Goal: Find specific page/section: Find specific page/section

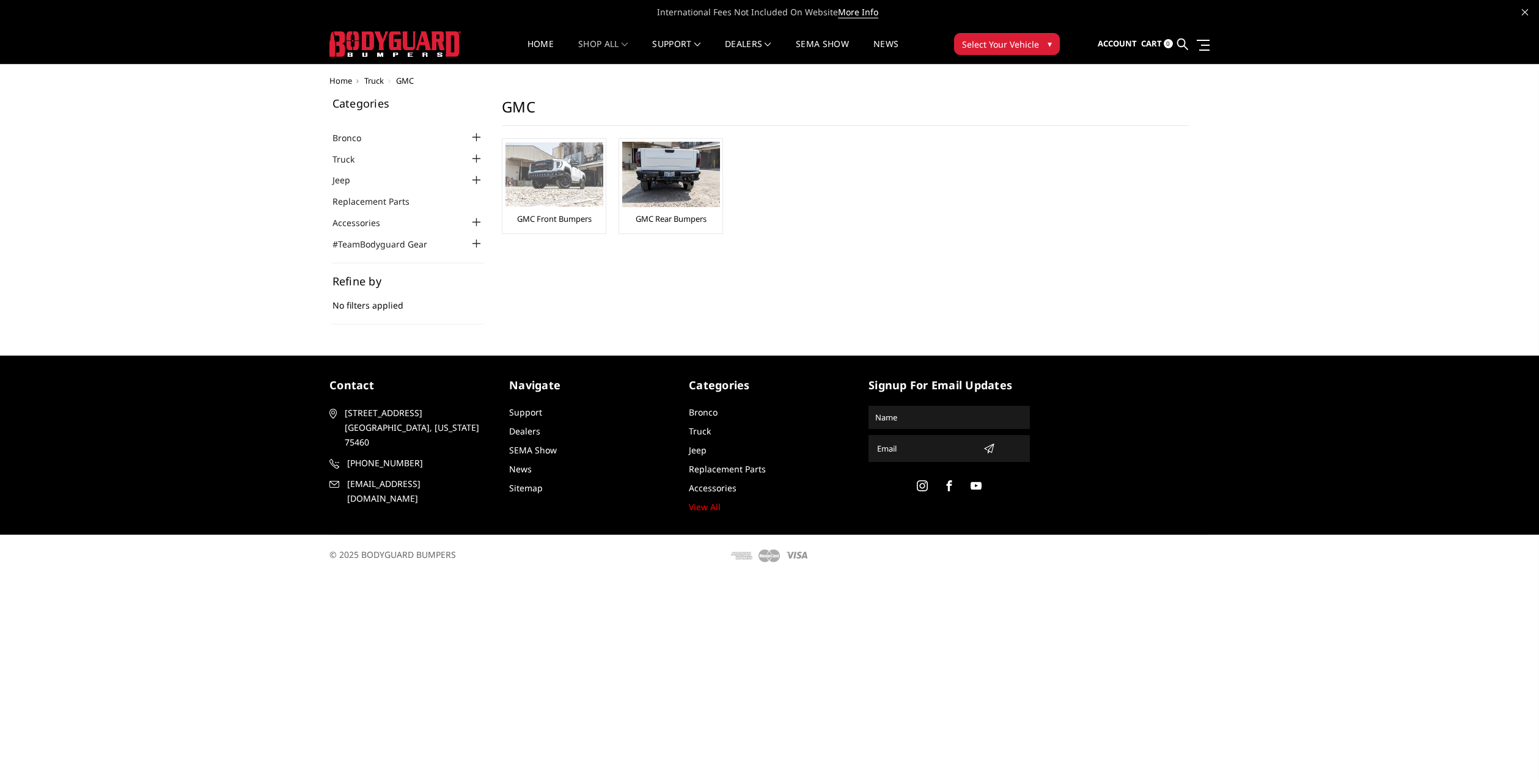
click at [574, 179] on img at bounding box center [554, 174] width 98 height 64
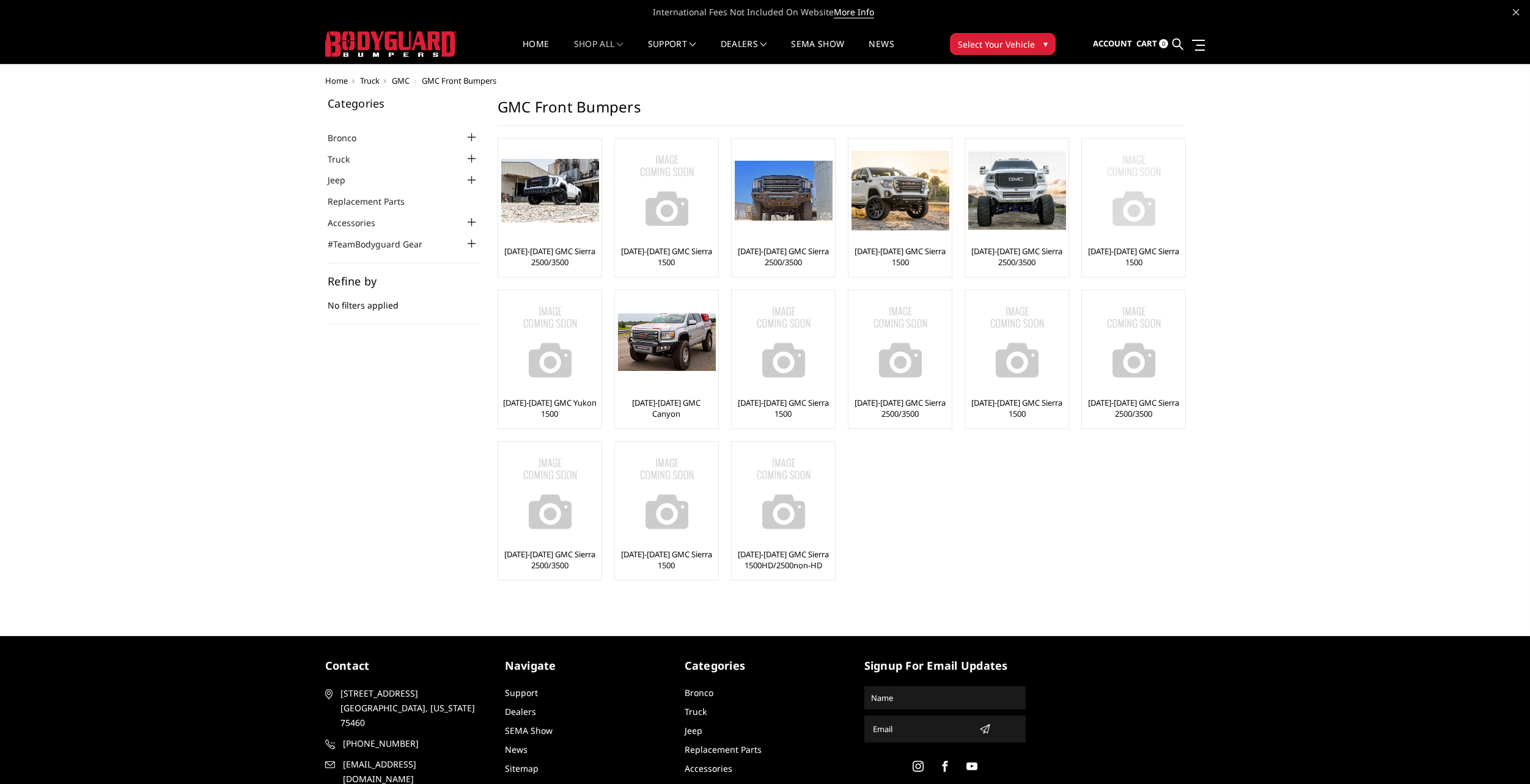
click at [1139, 198] on img at bounding box center [1134, 190] width 98 height 98
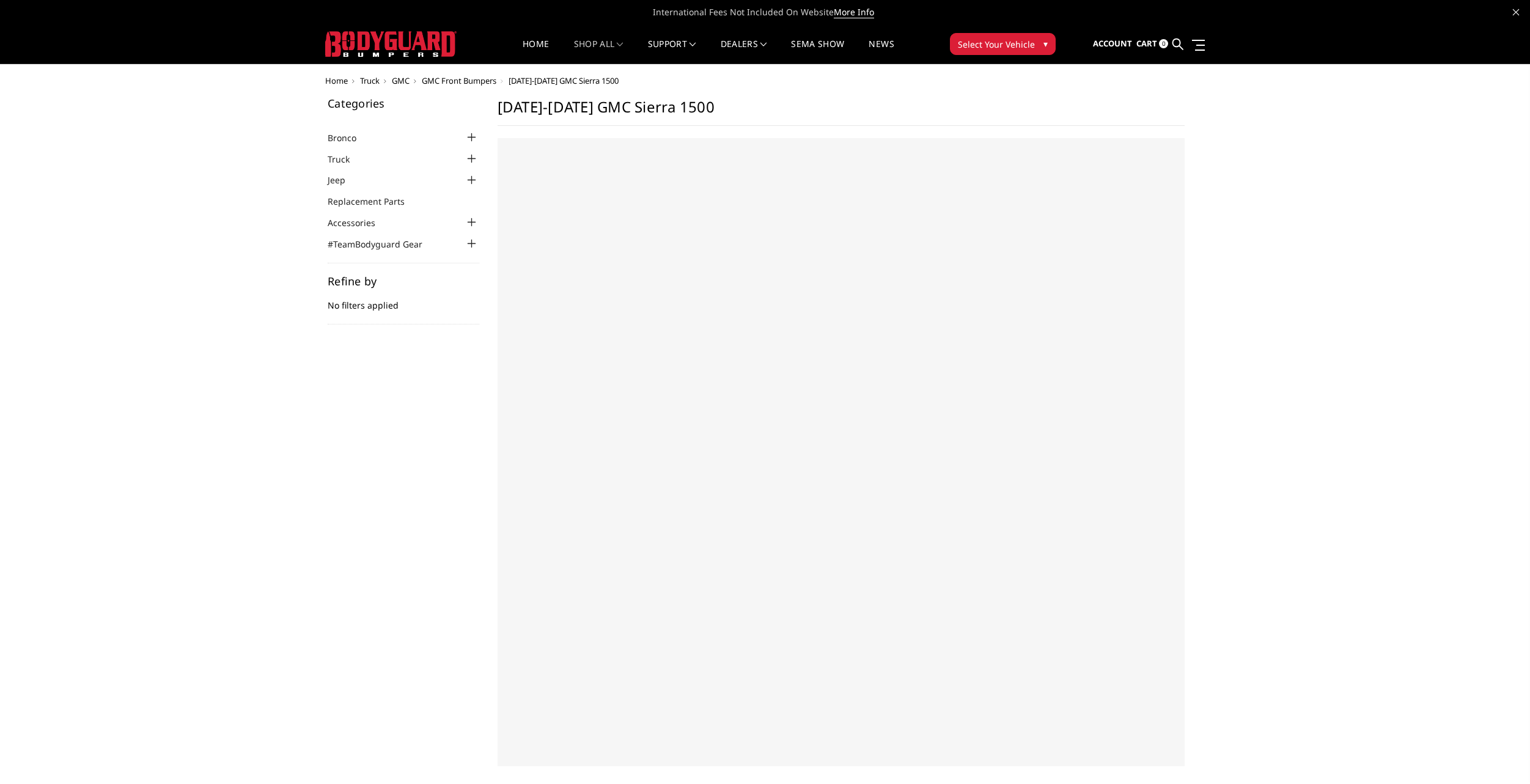
select select "US"
